Goal: Check status: Check status

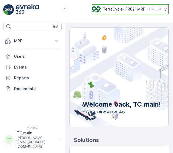
click at [113, 13] on button "TerraCycle- FR02 -MRF ( +02:00 )" at bounding box center [129, 9] width 77 height 10
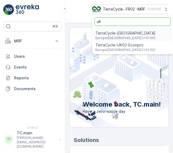
type input "uk"
click at [114, 48] on span "Europe/London (+01:00)" at bounding box center [125, 50] width 60 height 4
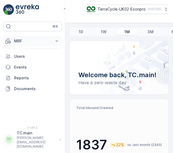
click at [41, 42] on p "MRF" at bounding box center [32, 40] width 37 height 5
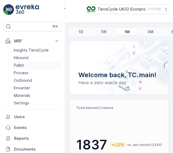
click at [25, 63] on link "Pallet" at bounding box center [37, 65] width 50 height 8
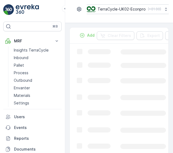
click at [66, 8] on div "TerraCycle-UK02-Econpro ( +01:00 )" at bounding box center [119, 11] width 108 height 23
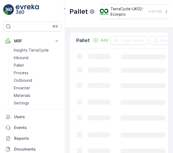
click at [65, 8] on div "Pallet TerraCycle-UK02-Econpro ( +01:00 )" at bounding box center [119, 14] width 108 height 28
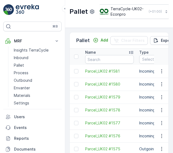
click at [67, 10] on div "Pallet TerraCycle-UK02-Econpro ( +01:00 )" at bounding box center [119, 14] width 108 height 28
click at [66, 10] on div "Pallet TerraCycle-UK02-Econpro ( +01:00 )" at bounding box center [119, 14] width 108 height 28
